Goal: Contribute content: Contribute content

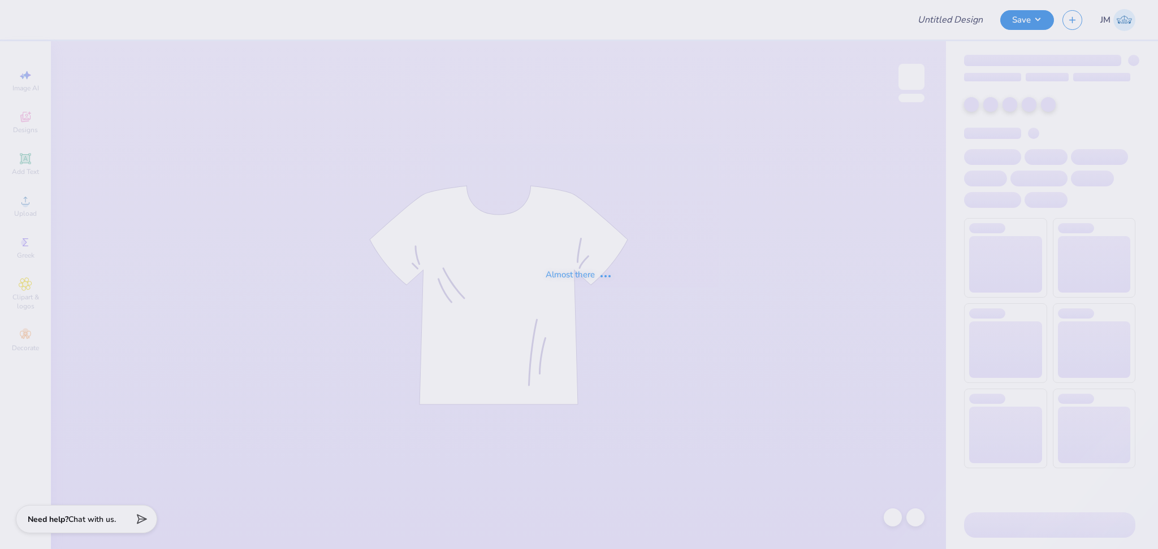
type input "DHPHIE Fall Philo 2025"
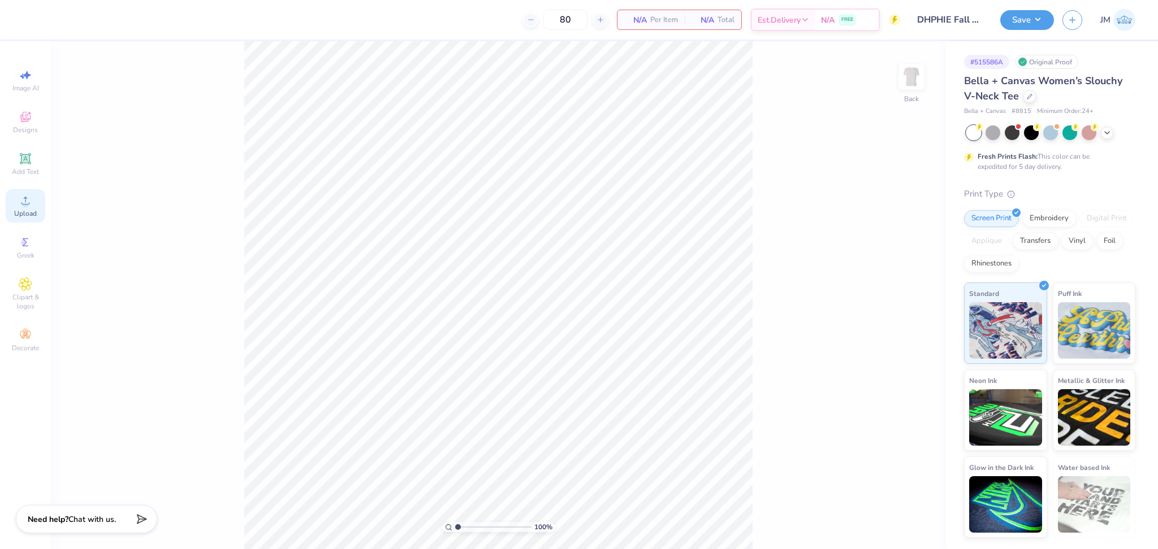
click at [24, 206] on div "Upload" at bounding box center [26, 205] width 40 height 33
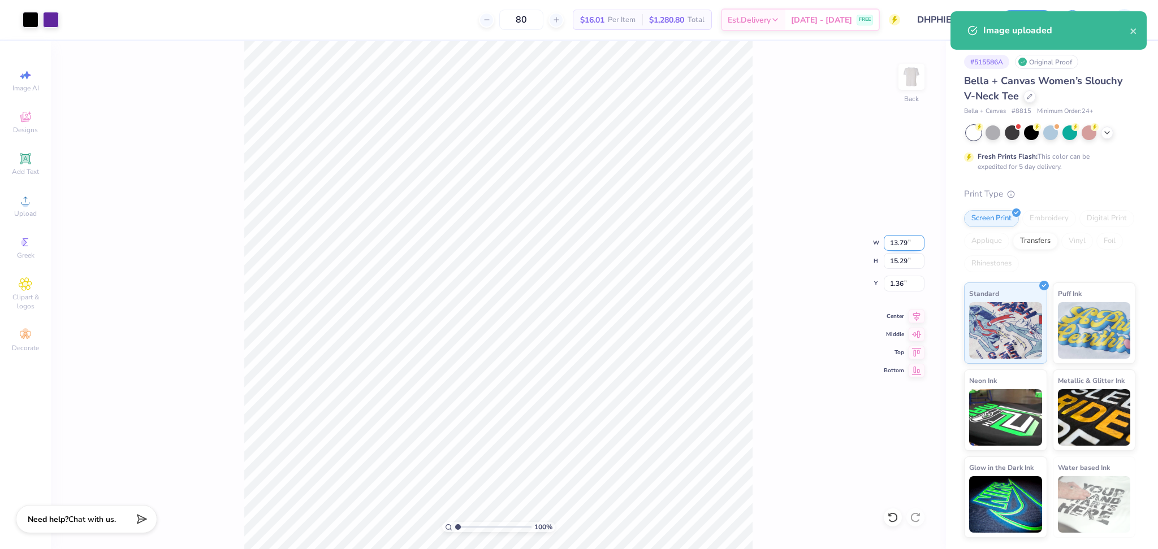
click at [894, 244] on input "13.79" at bounding box center [904, 243] width 41 height 16
type input "10.00"
type input "11.08"
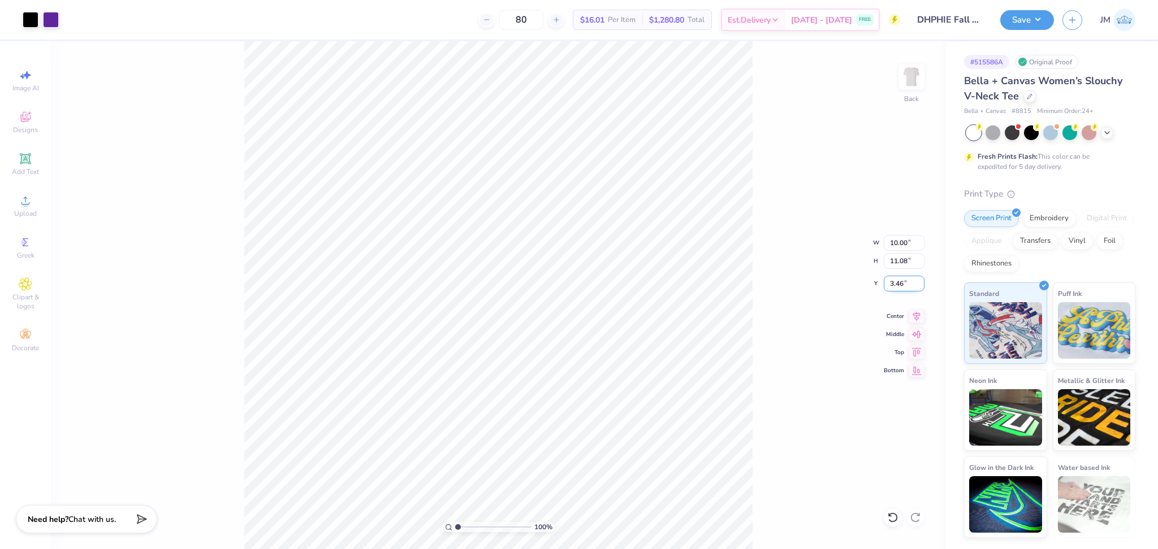
click at [897, 280] on input "3.46" at bounding box center [904, 284] width 41 height 16
click at [897, 280] on input "3.00" at bounding box center [904, 284] width 41 height 16
click at [897, 280] on input "2.00" at bounding box center [904, 284] width 41 height 16
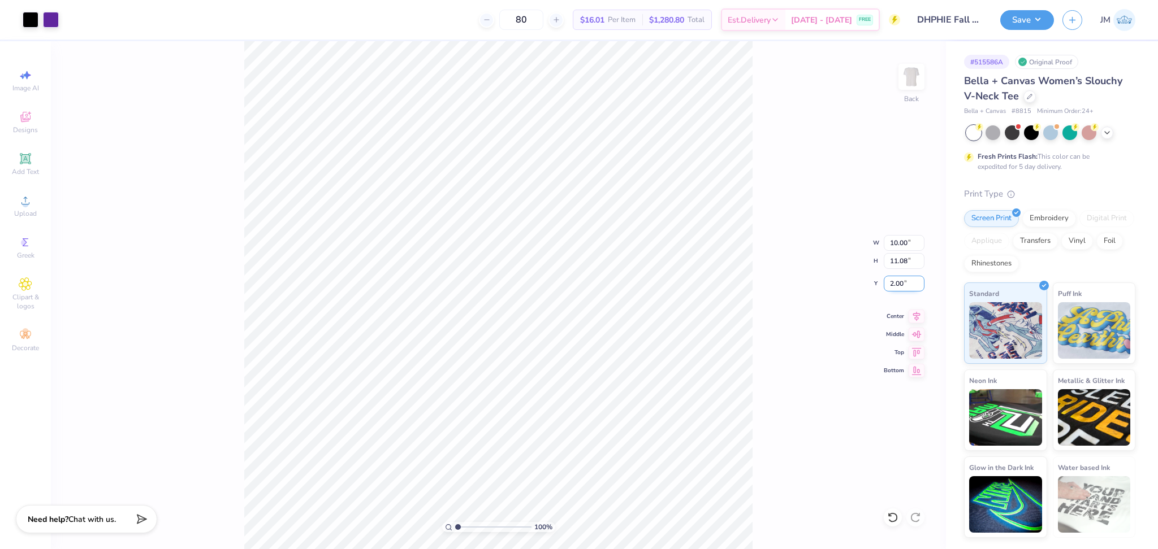
click at [897, 280] on input "2.00" at bounding box center [904, 284] width 41 height 16
type input "1.00"
click at [918, 313] on icon at bounding box center [916, 315] width 16 height 14
click at [1027, 20] on button "Save" at bounding box center [1027, 18] width 54 height 20
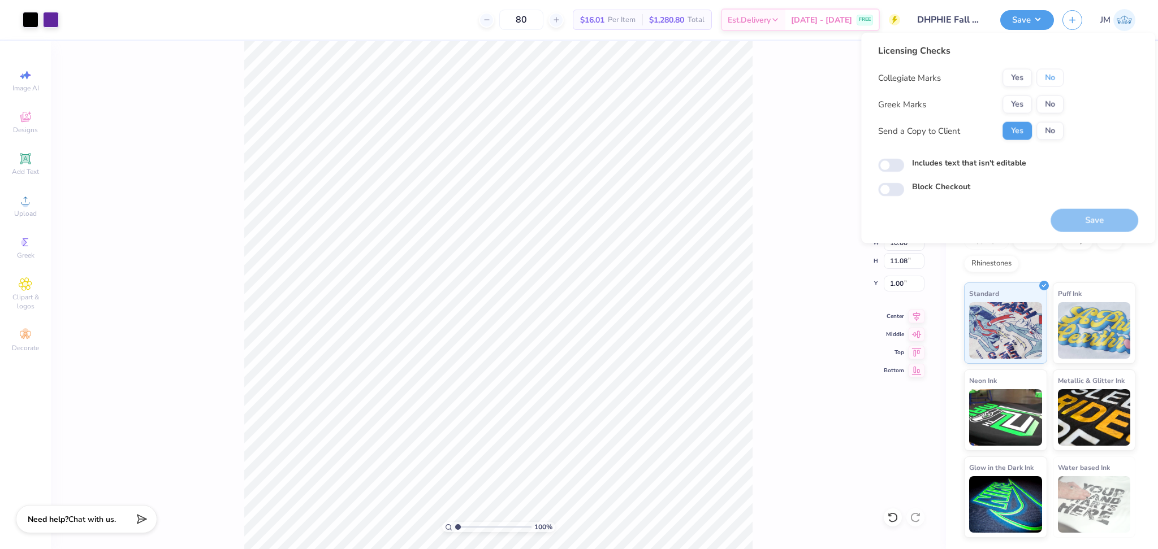
drag, startPoint x: 1046, startPoint y: 78, endPoint x: 1032, endPoint y: 94, distance: 21.2
click at [1045, 80] on button "No" at bounding box center [1049, 78] width 27 height 18
click at [1010, 98] on button "Yes" at bounding box center [1016, 105] width 29 height 18
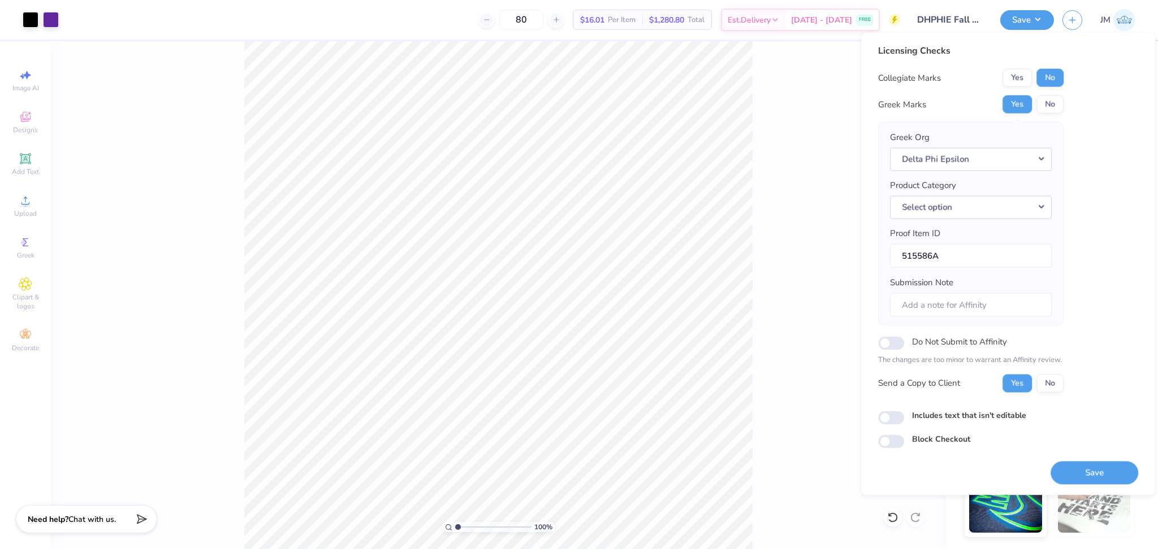
click at [1085, 472] on button "Save" at bounding box center [1094, 472] width 88 height 23
